Goal: Task Accomplishment & Management: Manage account settings

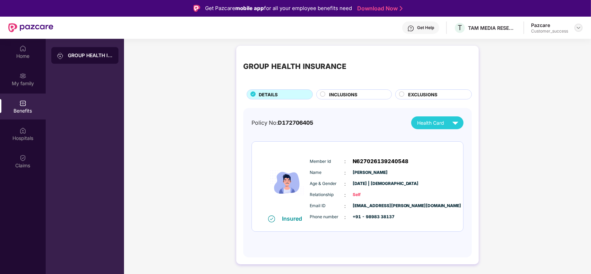
click at [577, 31] on div at bounding box center [579, 28] width 8 height 8
click at [530, 47] on div "Switch to partner view" at bounding box center [546, 44] width 90 height 14
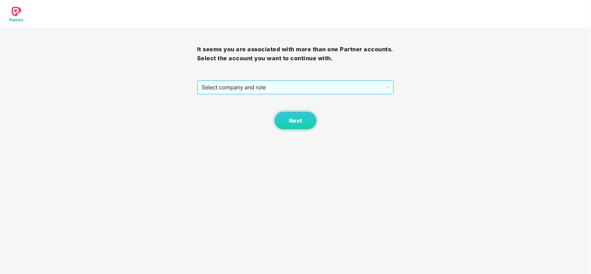
click at [300, 90] on span "Select company and role" at bounding box center [296, 87] width 188 height 13
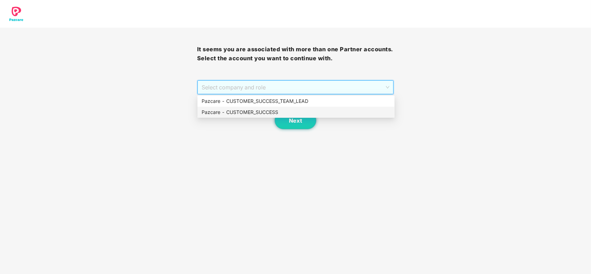
click at [269, 113] on div "Pazcare - CUSTOMER_SUCCESS" at bounding box center [296, 112] width 189 height 8
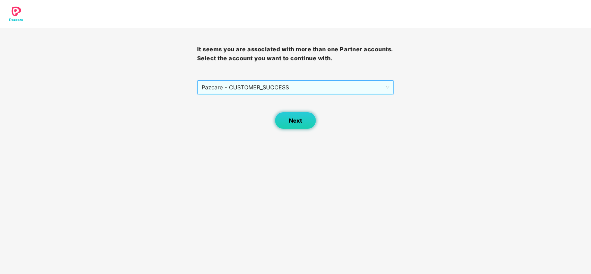
click at [298, 123] on span "Next" at bounding box center [295, 121] width 13 height 7
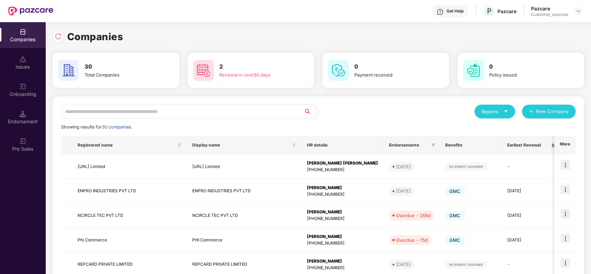
click at [174, 113] on input "text" at bounding box center [182, 112] width 243 height 14
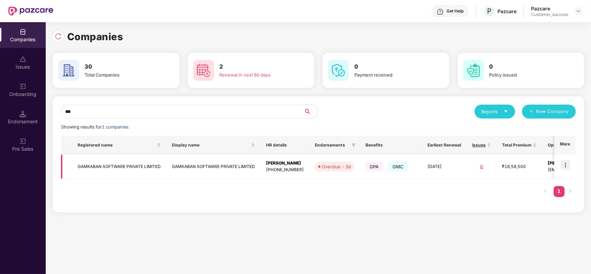
type input "***"
click at [567, 165] on img at bounding box center [566, 165] width 10 height 10
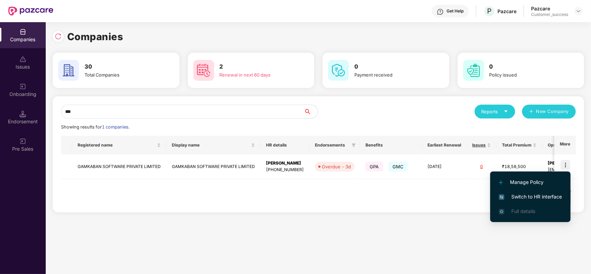
click at [527, 196] on span "Switch to HR interface" at bounding box center [530, 197] width 63 height 8
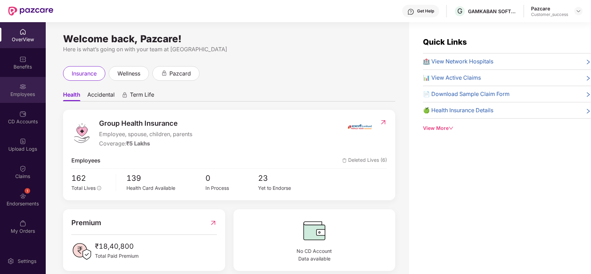
click at [25, 88] on div "Employees" at bounding box center [23, 90] width 46 height 26
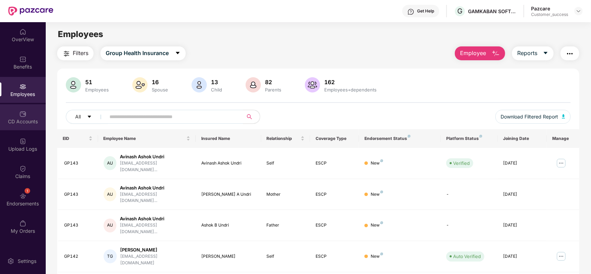
click at [21, 119] on div "CD Accounts" at bounding box center [23, 121] width 46 height 7
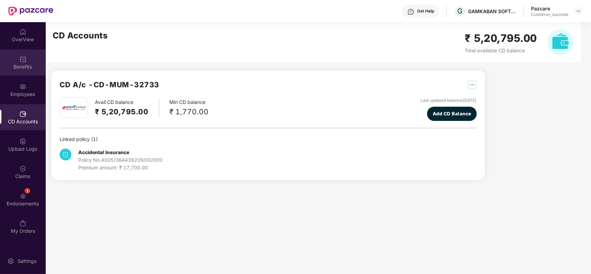
click at [25, 64] on div "Benefits" at bounding box center [23, 66] width 46 height 7
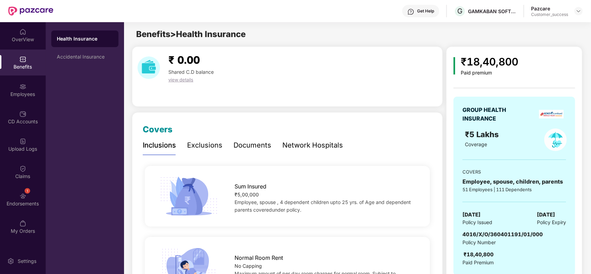
click at [243, 146] on div "Documents" at bounding box center [253, 145] width 38 height 11
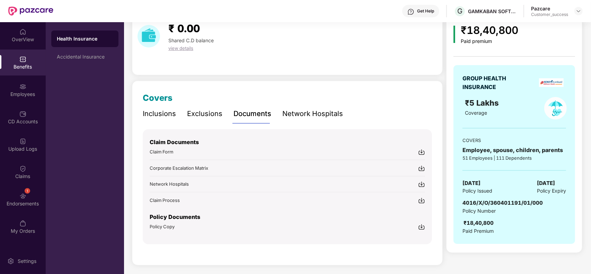
scroll to position [32, 0]
click at [423, 226] on img at bounding box center [421, 226] width 7 height 7
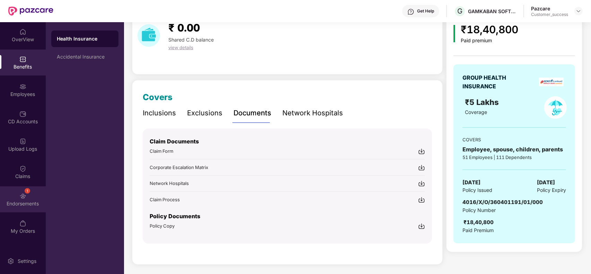
click at [21, 197] on img at bounding box center [22, 196] width 7 height 7
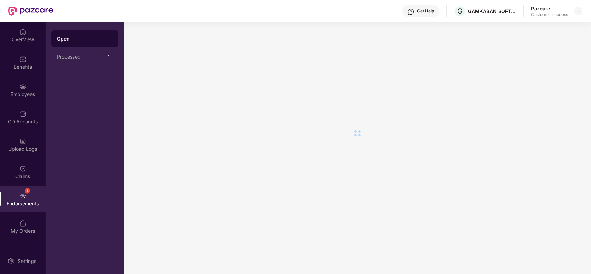
scroll to position [0, 0]
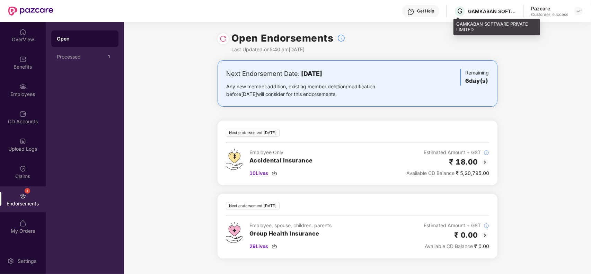
click at [482, 11] on div "GAMKABAN SOFTWARE PRIVATE LIMITED" at bounding box center [492, 11] width 49 height 7
drag, startPoint x: 481, startPoint y: 32, endPoint x: 458, endPoint y: 26, distance: 24.2
click at [458, 26] on div "GAMKABAN SOFTWARE PRIVATE LIMITED" at bounding box center [497, 27] width 87 height 16
copy div "GAMKABAN SOFTWARE PRIVATE LIMITED"
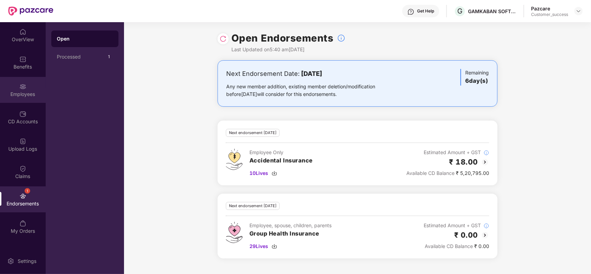
click at [28, 91] on div "Employees" at bounding box center [23, 94] width 46 height 7
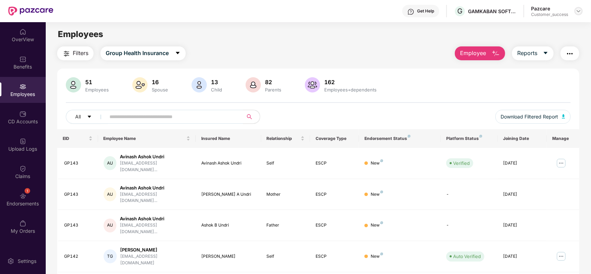
click at [580, 12] on img at bounding box center [579, 11] width 6 height 6
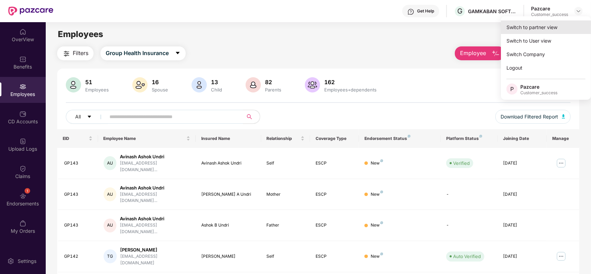
click at [527, 25] on div "Switch to partner view" at bounding box center [546, 27] width 90 height 14
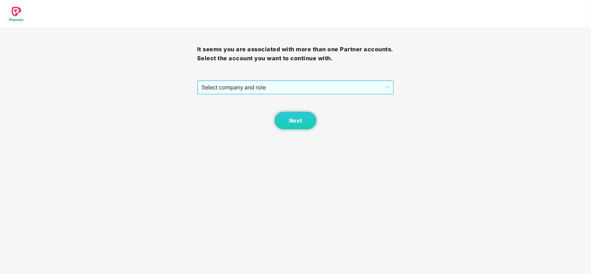
click at [325, 91] on span "Select company and role" at bounding box center [296, 87] width 188 height 13
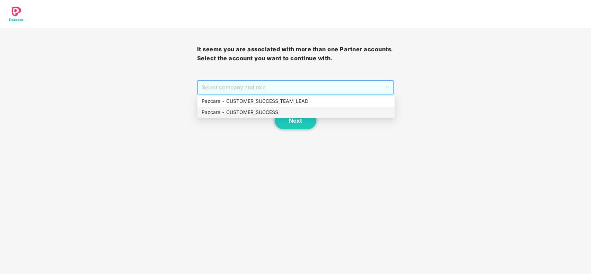
click at [269, 115] on div "Pazcare - CUSTOMER_SUCCESS" at bounding box center [296, 112] width 189 height 8
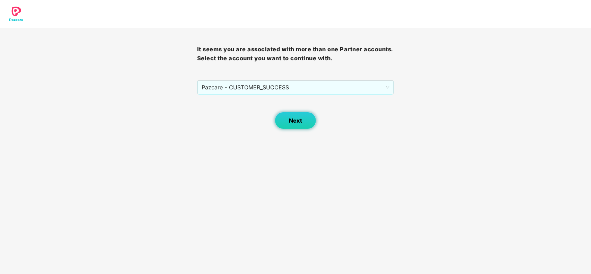
click at [307, 120] on button "Next" at bounding box center [296, 120] width 42 height 17
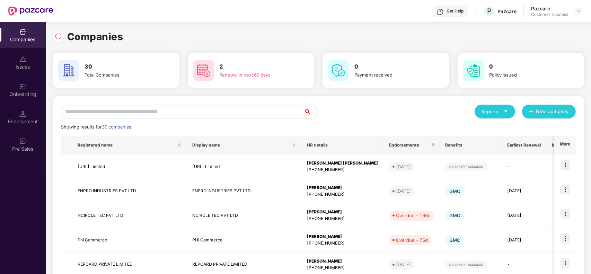
click at [146, 113] on input "text" at bounding box center [182, 112] width 243 height 14
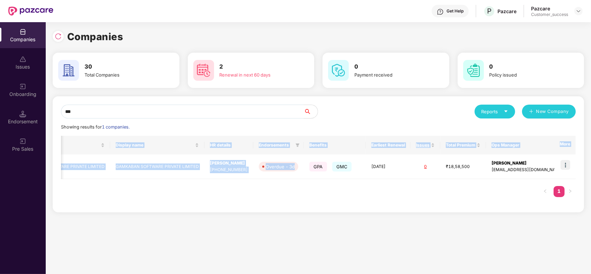
scroll to position [0, 63]
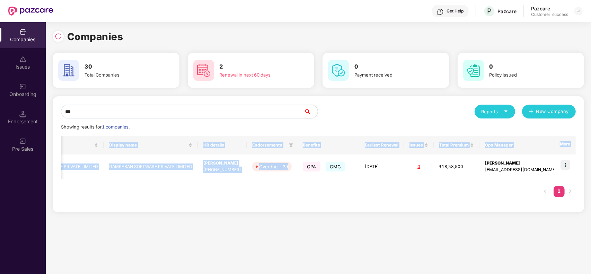
drag, startPoint x: 347, startPoint y: 176, endPoint x: 588, endPoint y: 174, distance: 241.6
click at [588, 174] on div "Companies 30 Total Companies 2 Renewal in next 60 days 0 Payment received 0 Pol…" at bounding box center [319, 148] width 546 height 252
click at [506, 196] on div "Registered name Display name HR details Endorsements Benefits Earliest Renewal …" at bounding box center [318, 170] width 515 height 68
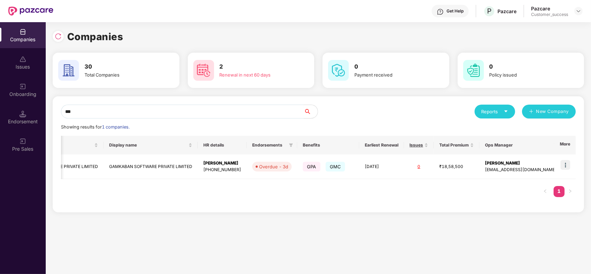
click at [113, 117] on input "***" at bounding box center [182, 112] width 243 height 14
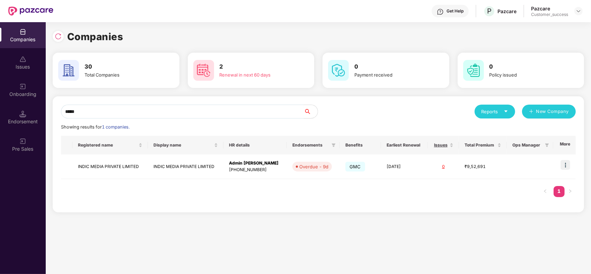
scroll to position [0, 0]
type input "*****"
click at [567, 165] on img at bounding box center [566, 165] width 10 height 10
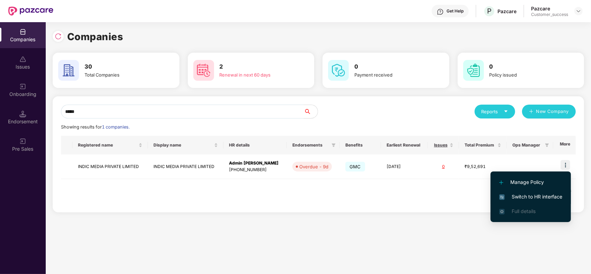
click at [528, 196] on span "Switch to HR interface" at bounding box center [530, 197] width 63 height 8
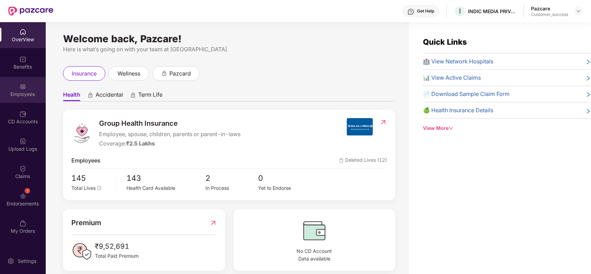
click at [22, 94] on div "Employees" at bounding box center [23, 94] width 46 height 7
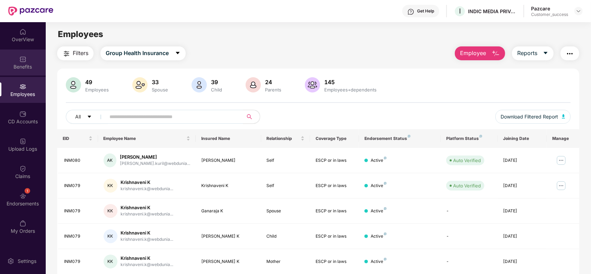
click at [26, 59] on img at bounding box center [22, 59] width 7 height 7
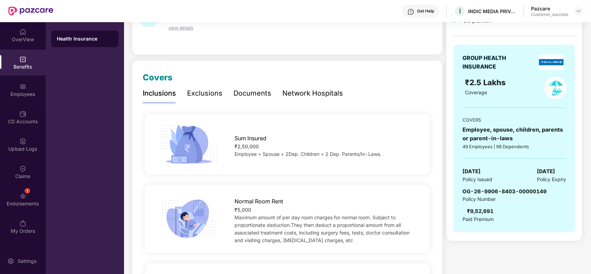
scroll to position [35, 0]
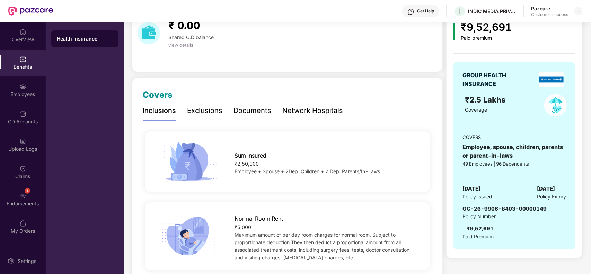
click at [261, 110] on div "Documents" at bounding box center [253, 110] width 38 height 11
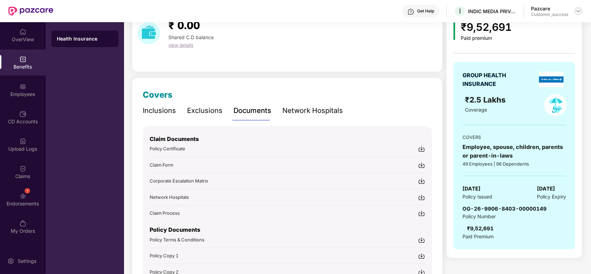
click at [576, 11] on img at bounding box center [579, 11] width 6 height 6
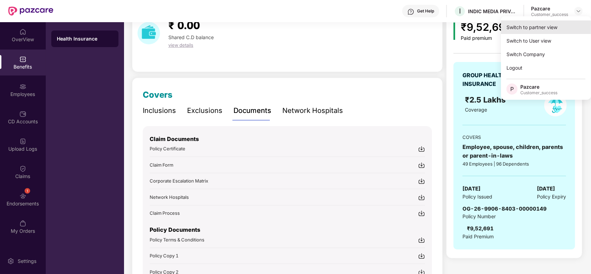
click at [541, 27] on div "Switch to partner view" at bounding box center [546, 27] width 90 height 14
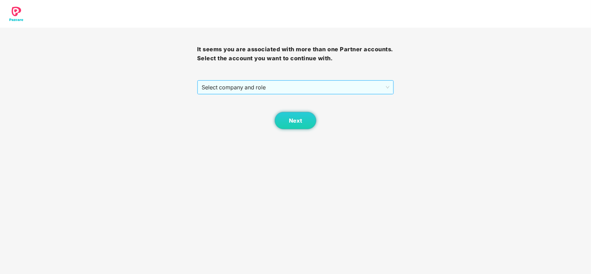
click at [266, 89] on span "Select company and role" at bounding box center [296, 87] width 188 height 13
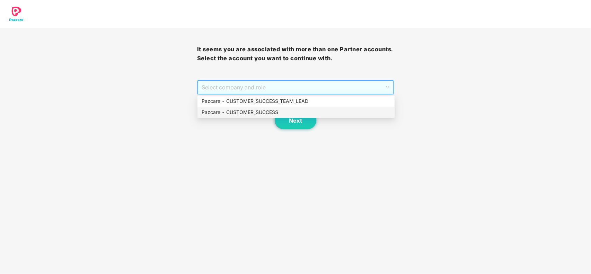
click at [256, 108] on div "Pazcare - CUSTOMER_SUCCESS" at bounding box center [296, 112] width 189 height 8
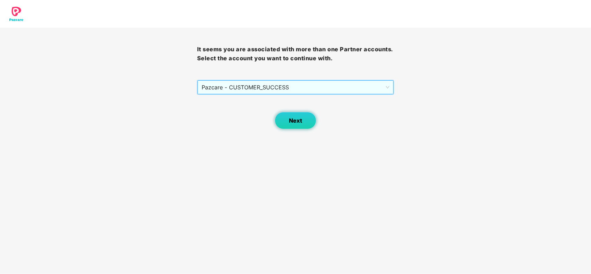
click at [298, 122] on span "Next" at bounding box center [295, 121] width 13 height 7
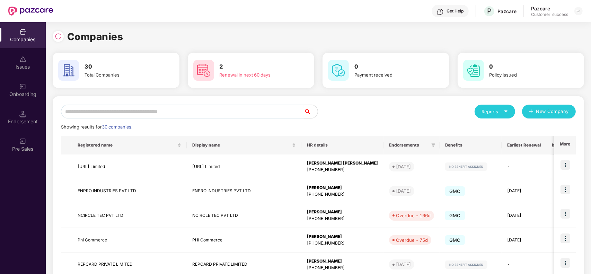
click at [145, 114] on input "text" at bounding box center [182, 112] width 243 height 14
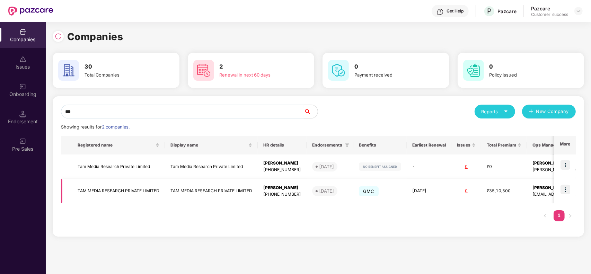
type input "***"
click at [569, 187] on img at bounding box center [566, 190] width 10 height 10
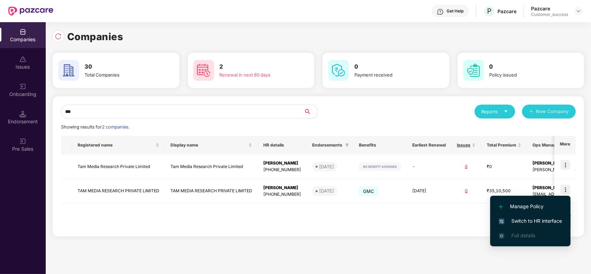
click at [523, 221] on span "Switch to HR interface" at bounding box center [530, 221] width 63 height 8
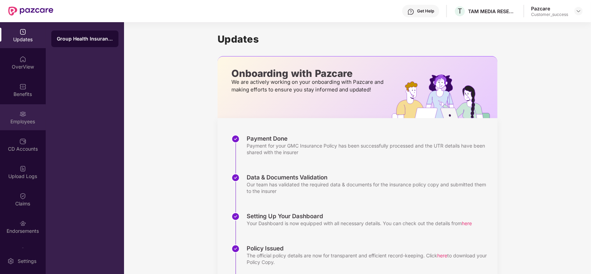
click at [30, 120] on div "Employees" at bounding box center [23, 121] width 46 height 7
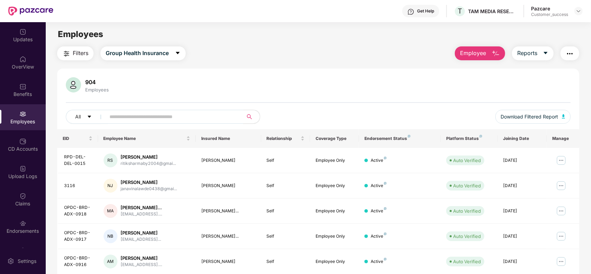
click at [144, 118] on input "text" at bounding box center [172, 117] width 124 height 10
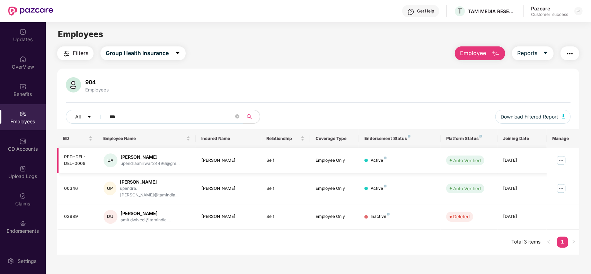
type input "***"
click at [563, 160] on img at bounding box center [561, 160] width 11 height 11
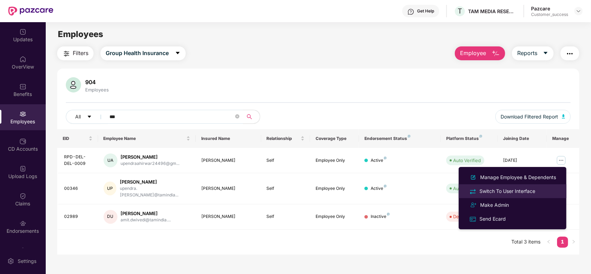
click at [519, 194] on div "Switch To User Interface" at bounding box center [507, 192] width 59 height 8
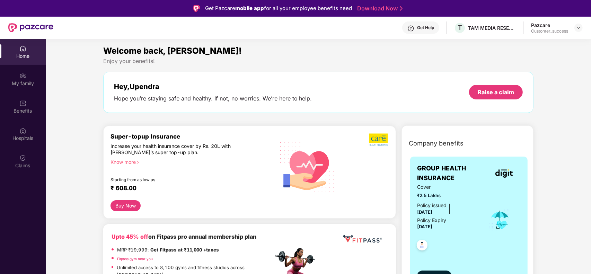
click at [446, 249] on div at bounding box center [448, 244] width 62 height 26
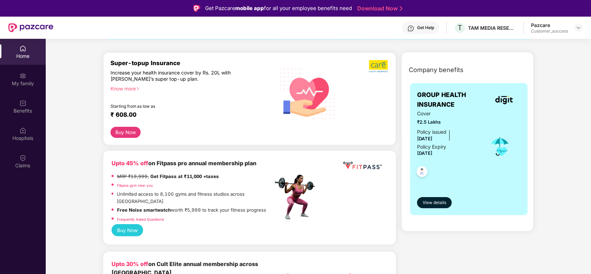
scroll to position [87, 0]
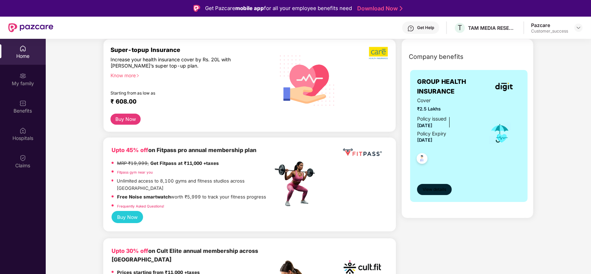
click at [438, 193] on span "View details" at bounding box center [435, 189] width 24 height 7
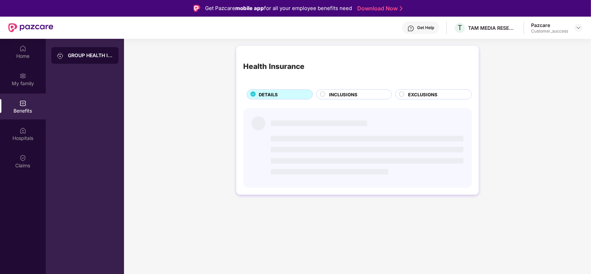
scroll to position [0, 0]
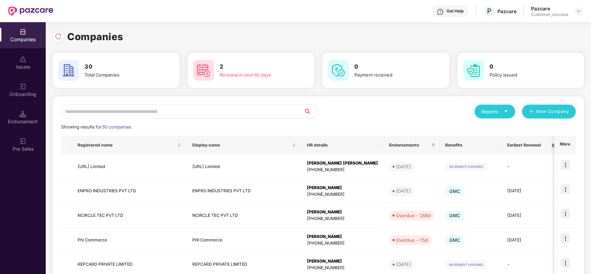
scroll to position [0, 0]
click at [172, 116] on input "text" at bounding box center [182, 112] width 243 height 14
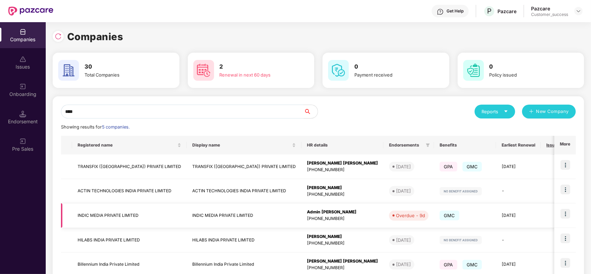
type input "****"
click at [562, 213] on img at bounding box center [566, 214] width 10 height 10
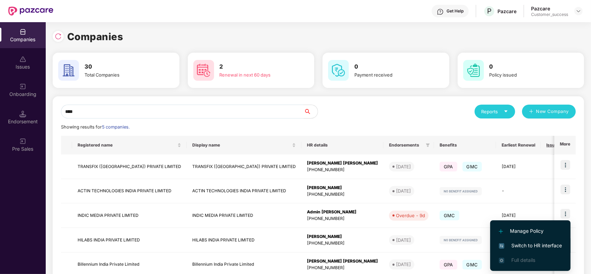
click at [526, 245] on span "Switch to HR interface" at bounding box center [530, 246] width 63 height 8
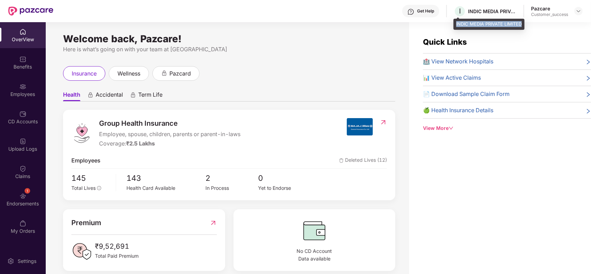
drag, startPoint x: 522, startPoint y: 23, endPoint x: 455, endPoint y: 24, distance: 67.2
click at [455, 24] on div "INDIC MEDIA PRIVATE LIMITED" at bounding box center [489, 24] width 71 height 11
copy div "INDIC MEDIA PRIVATE LIMITED"
drag, startPoint x: 493, startPoint y: 13, endPoint x: 504, endPoint y: 23, distance: 14.7
click at [504, 23] on div "INDIC MEDIA PRIVATE LIMITED" at bounding box center [489, 24] width 71 height 11
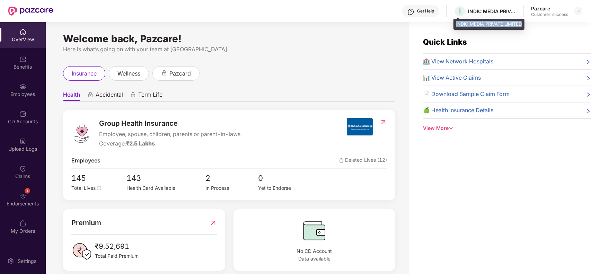
drag, startPoint x: 522, startPoint y: 24, endPoint x: 455, endPoint y: 23, distance: 66.9
click at [455, 23] on div "INDIC MEDIA PRIVATE LIMITED" at bounding box center [489, 24] width 71 height 11
copy div "INDIC MEDIA PRIVATE LIMITED"
